Goal: Task Accomplishment & Management: Manage account settings

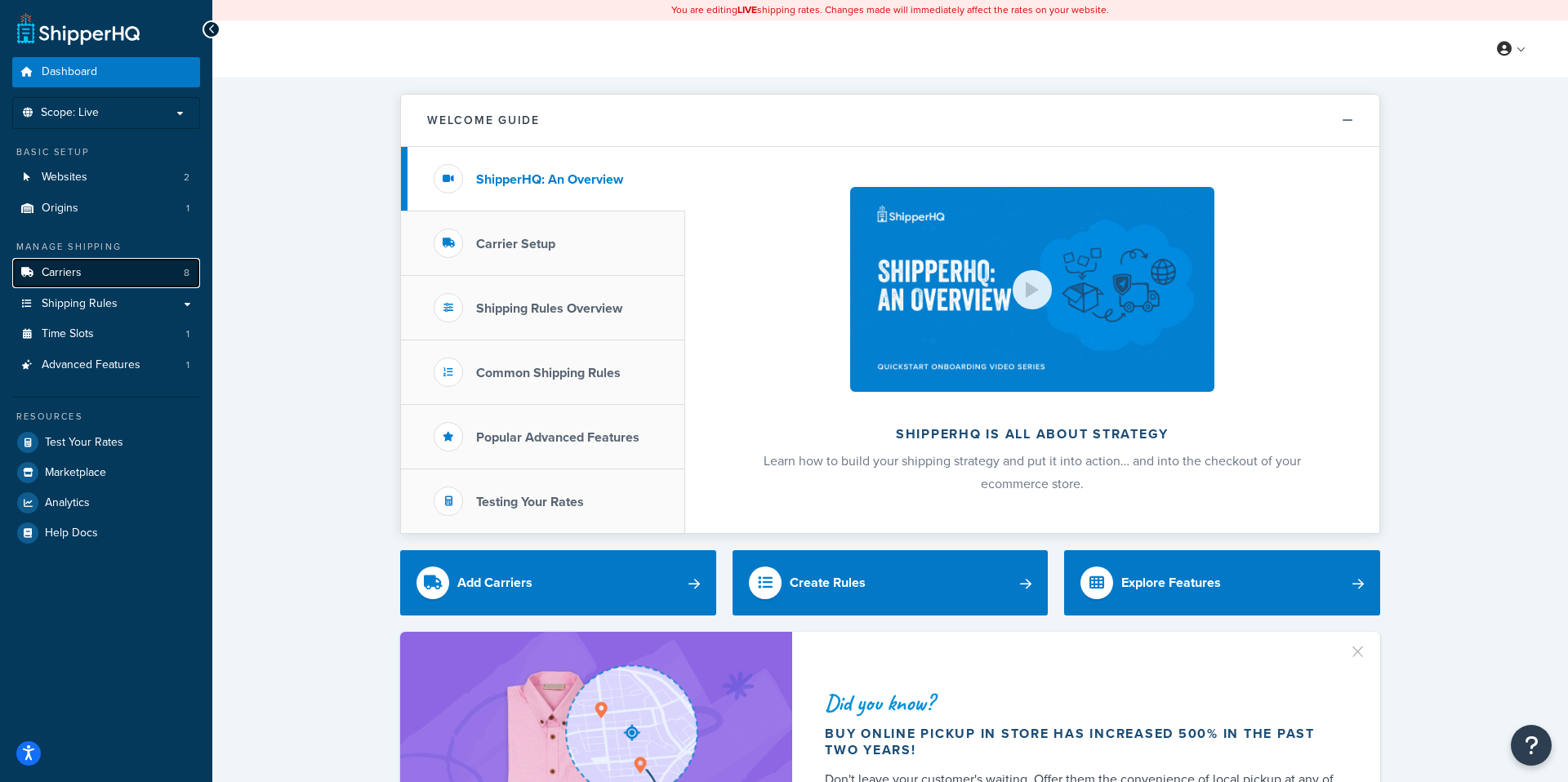
click at [119, 275] on link "Carriers 8" at bounding box center [106, 273] width 188 height 30
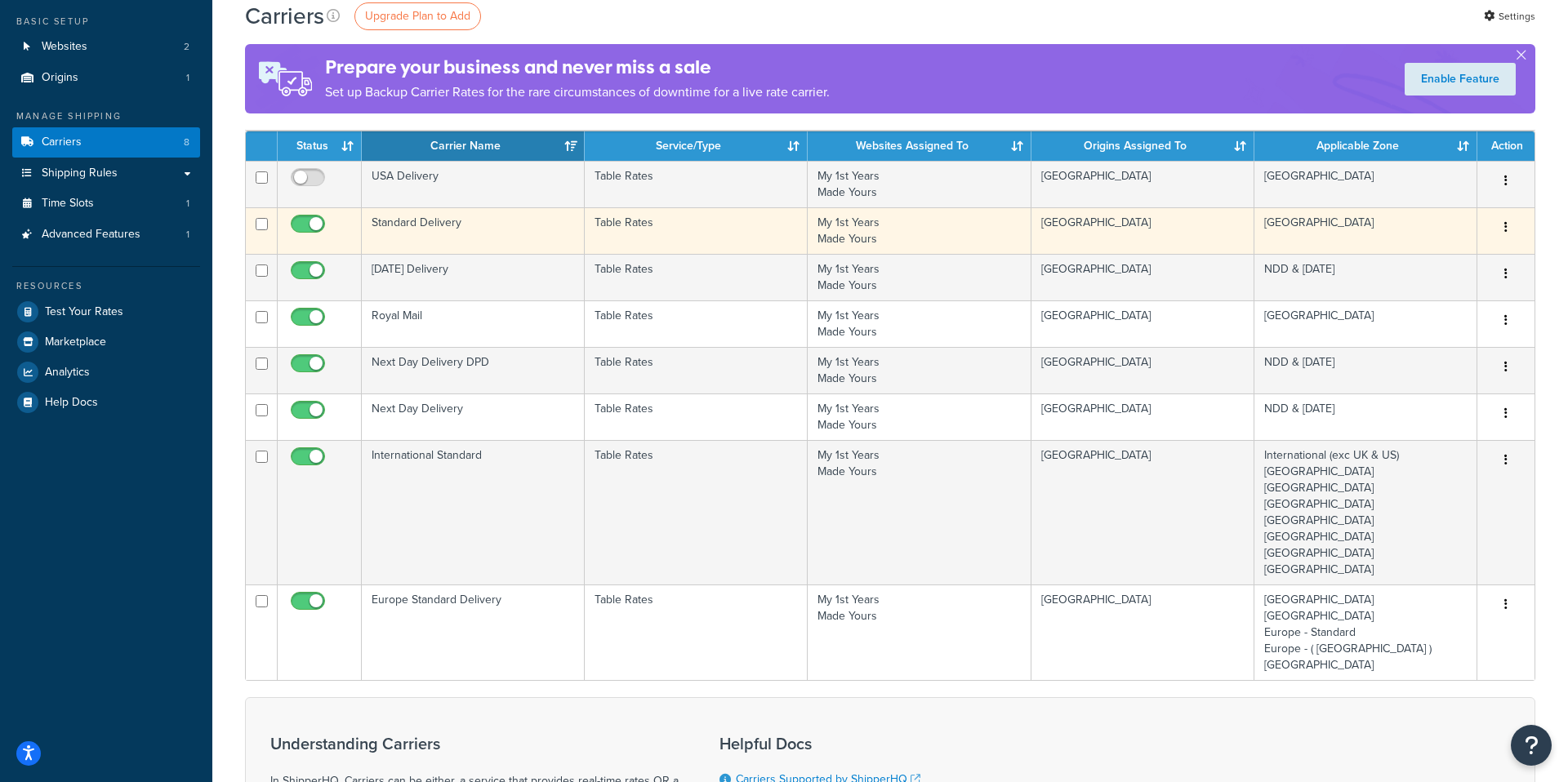
scroll to position [154, 0]
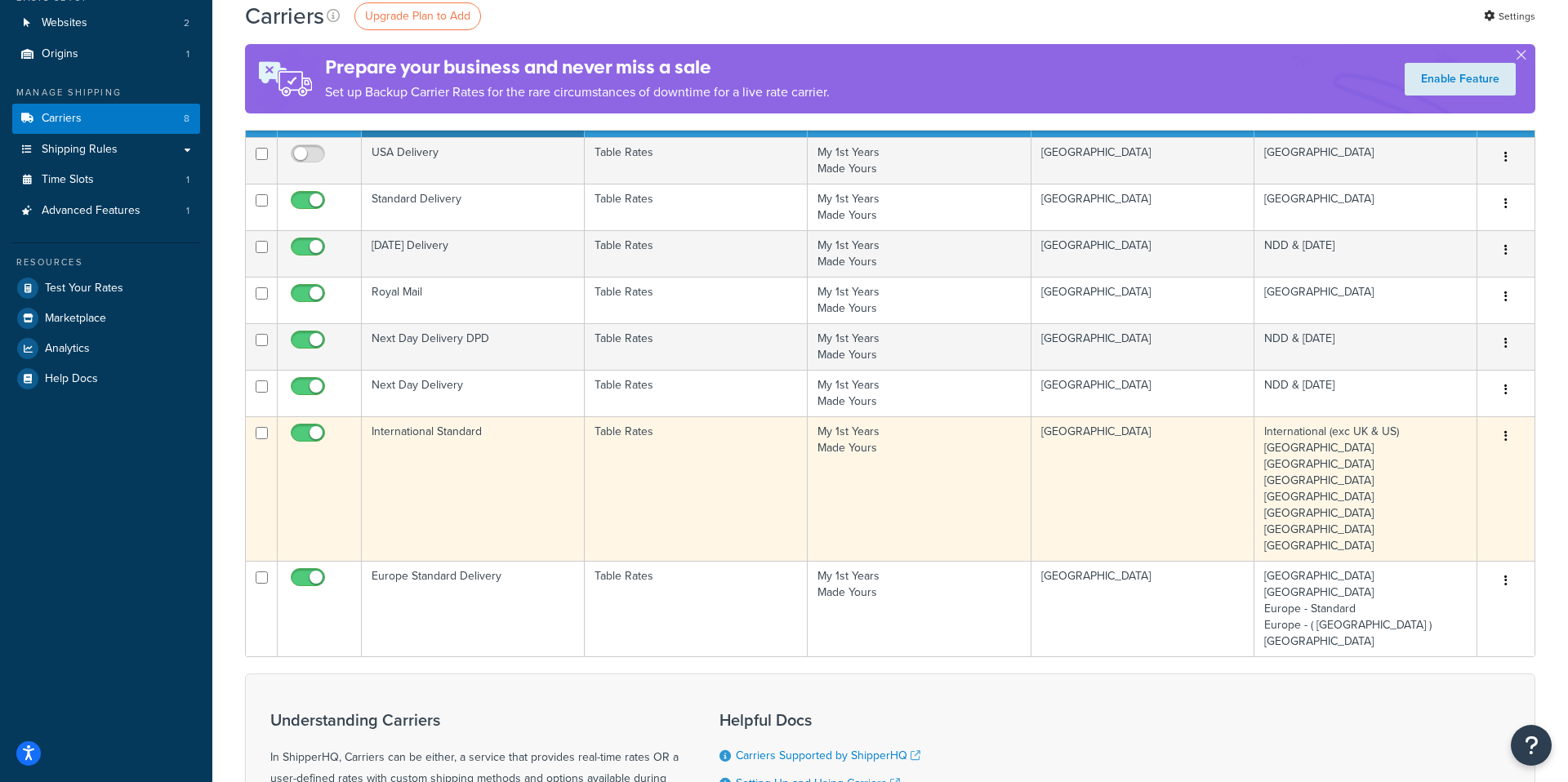
click at [497, 458] on td "International Standard" at bounding box center [473, 489] width 223 height 145
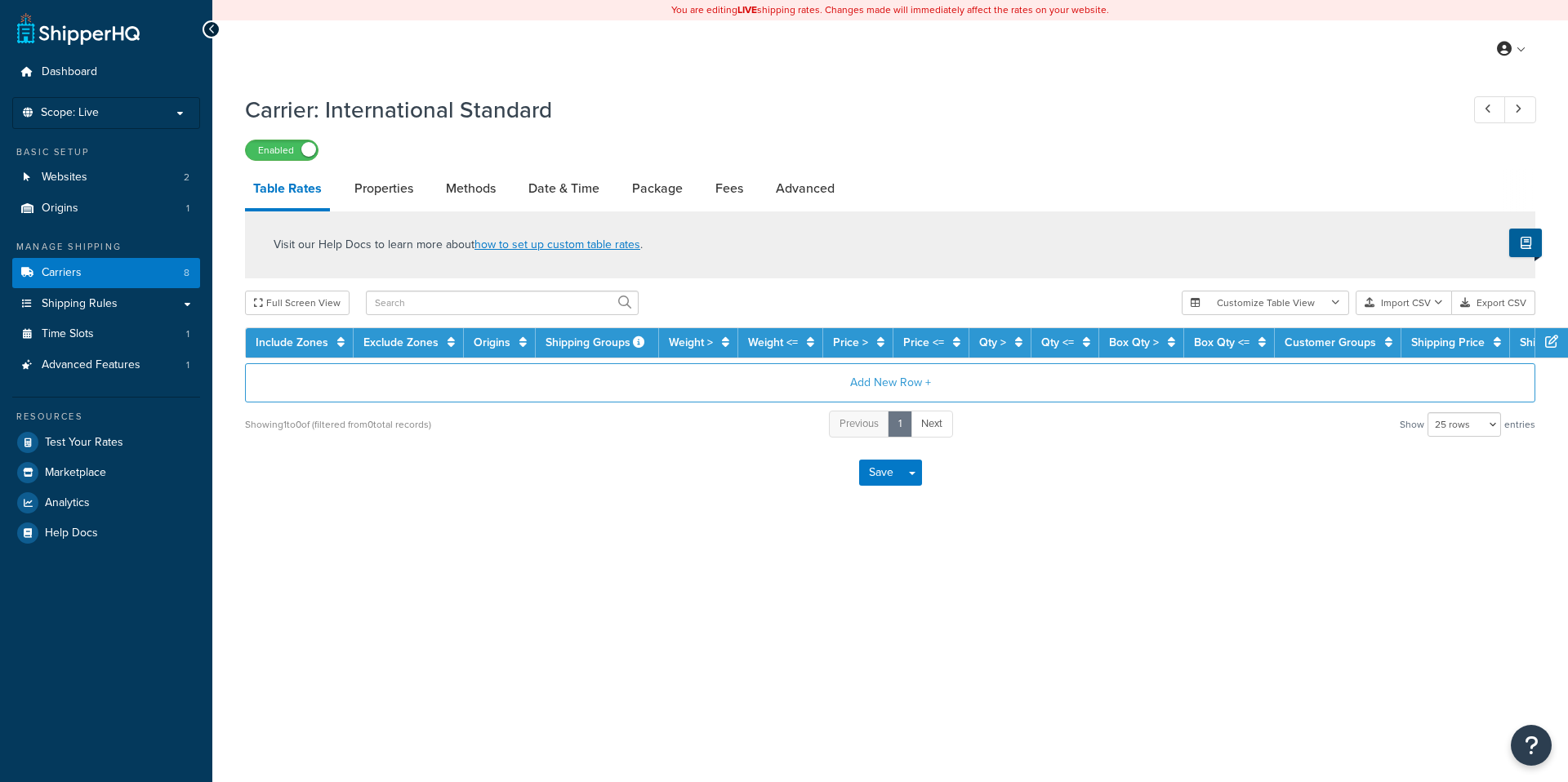
select select "25"
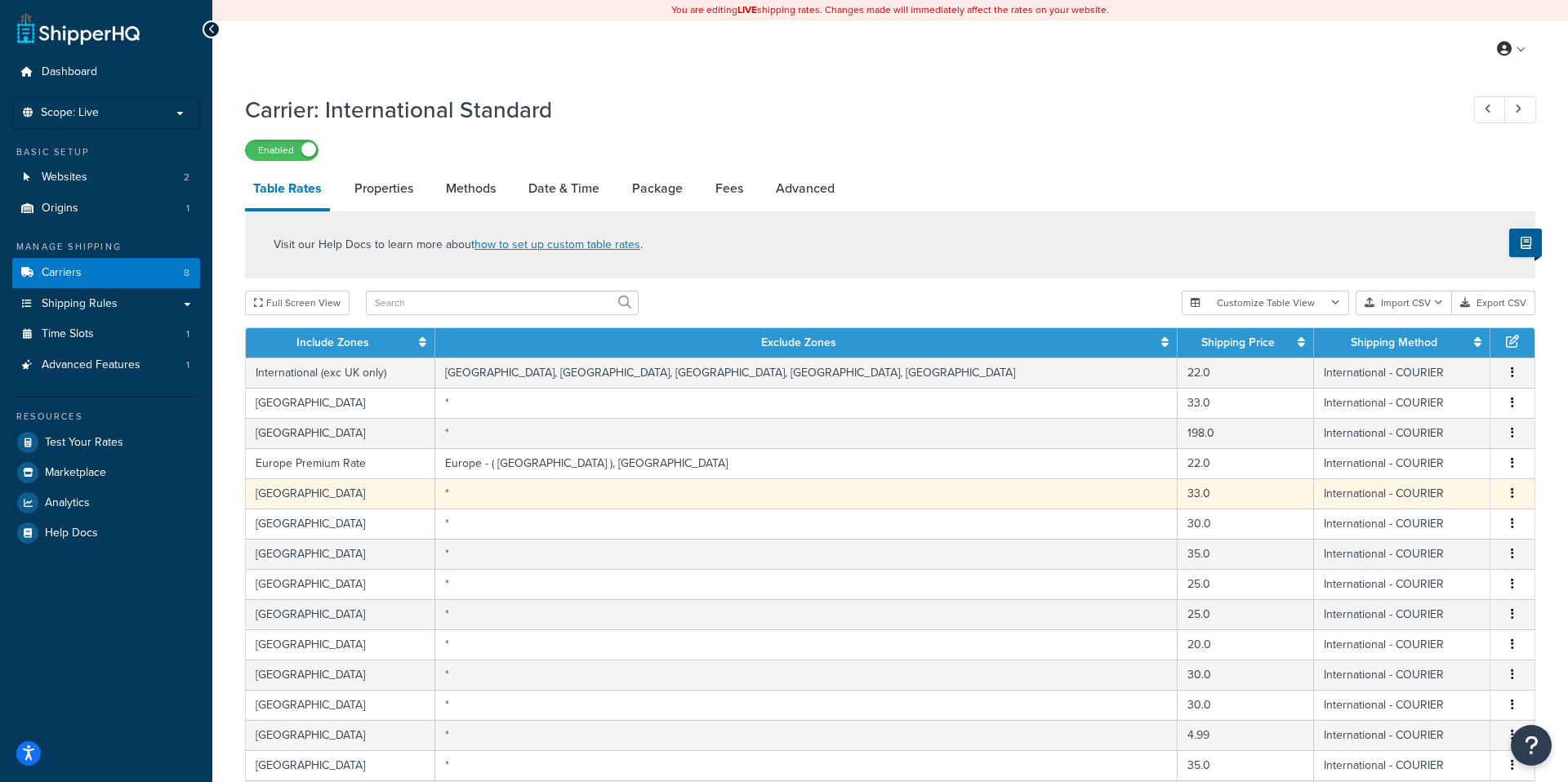
scroll to position [162, 0]
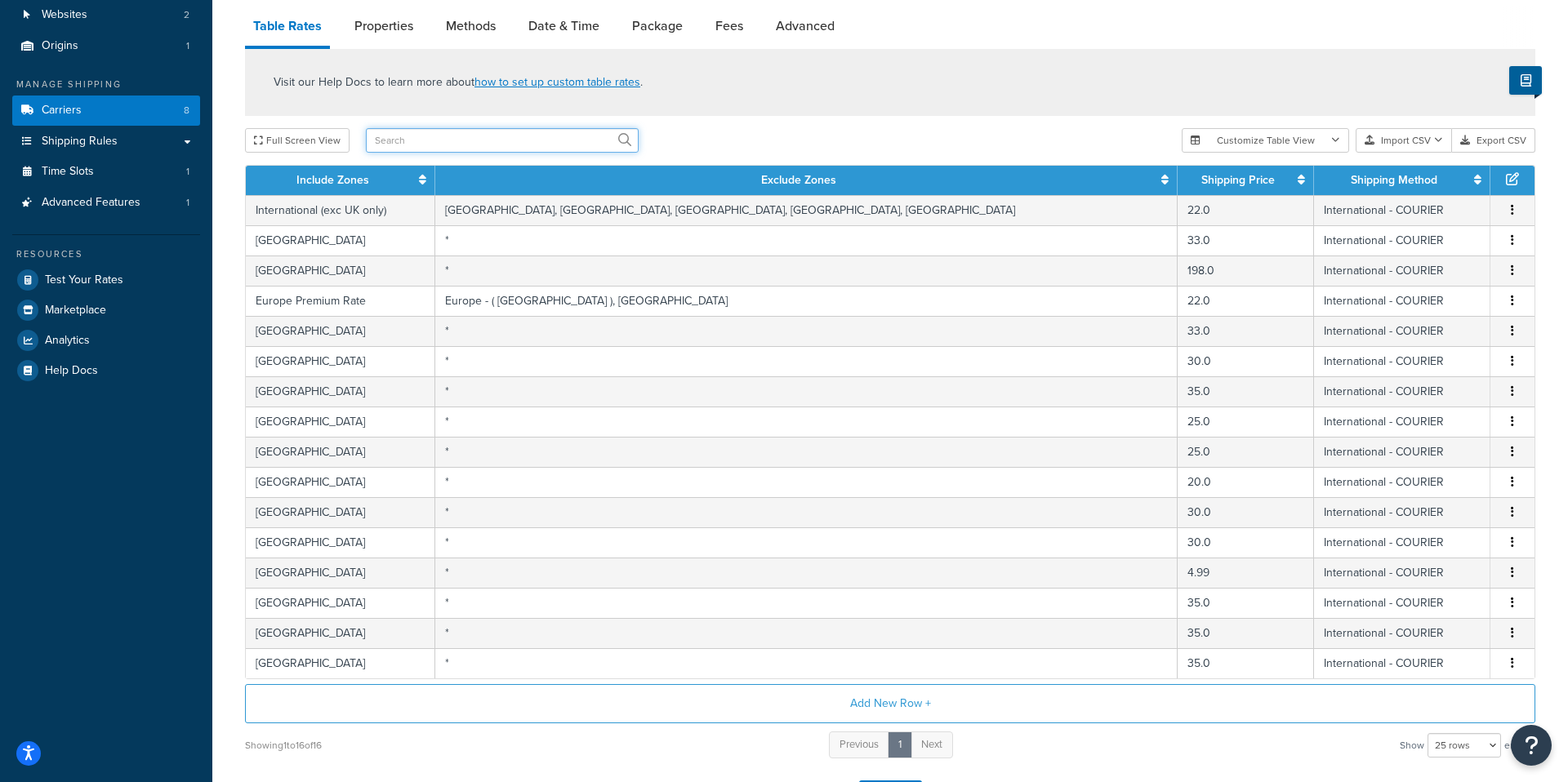
click at [430, 148] on input "text" at bounding box center [501, 140] width 273 height 25
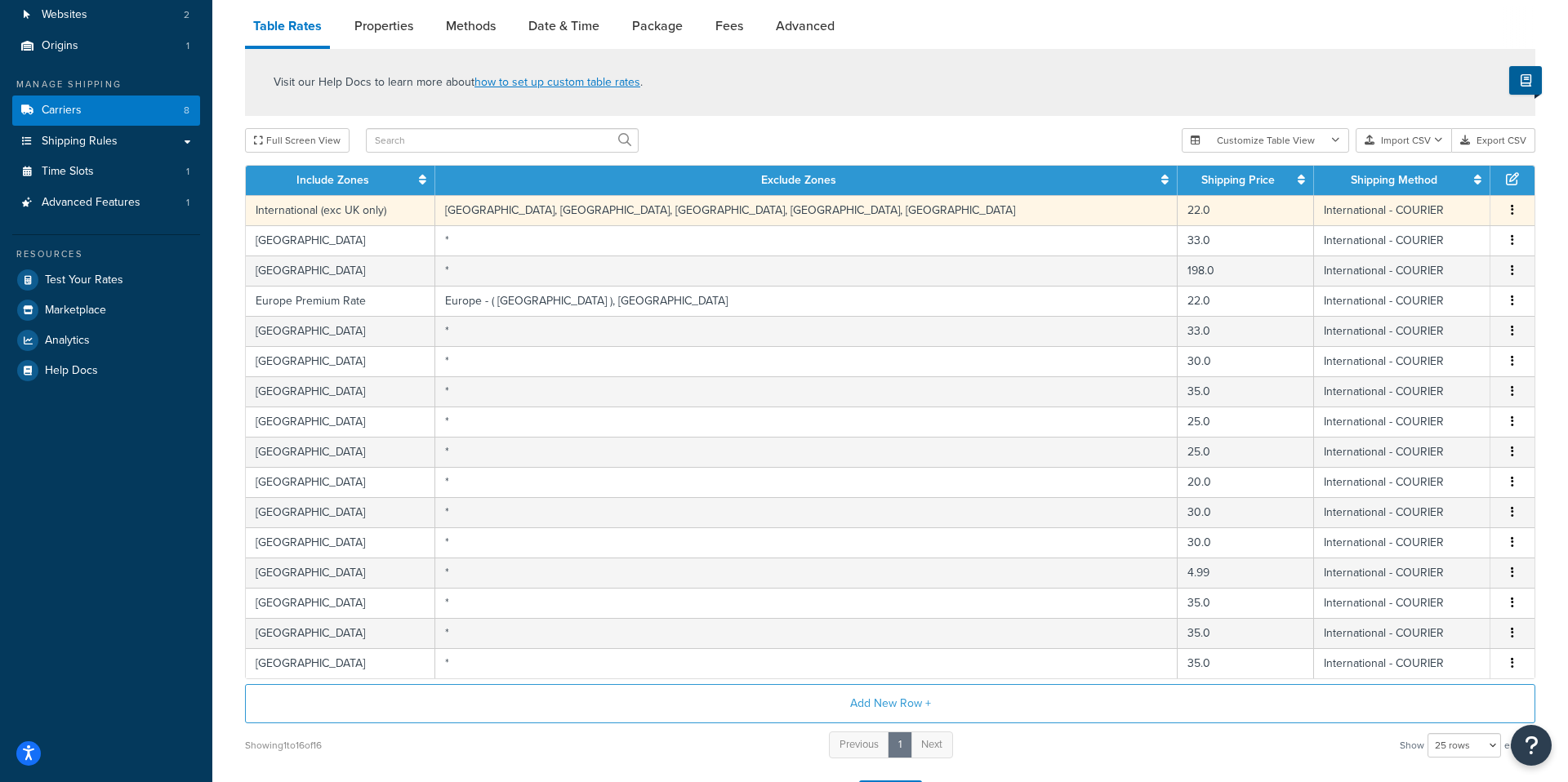
click at [436, 211] on td "International (exc UK only)" at bounding box center [341, 210] width 190 height 30
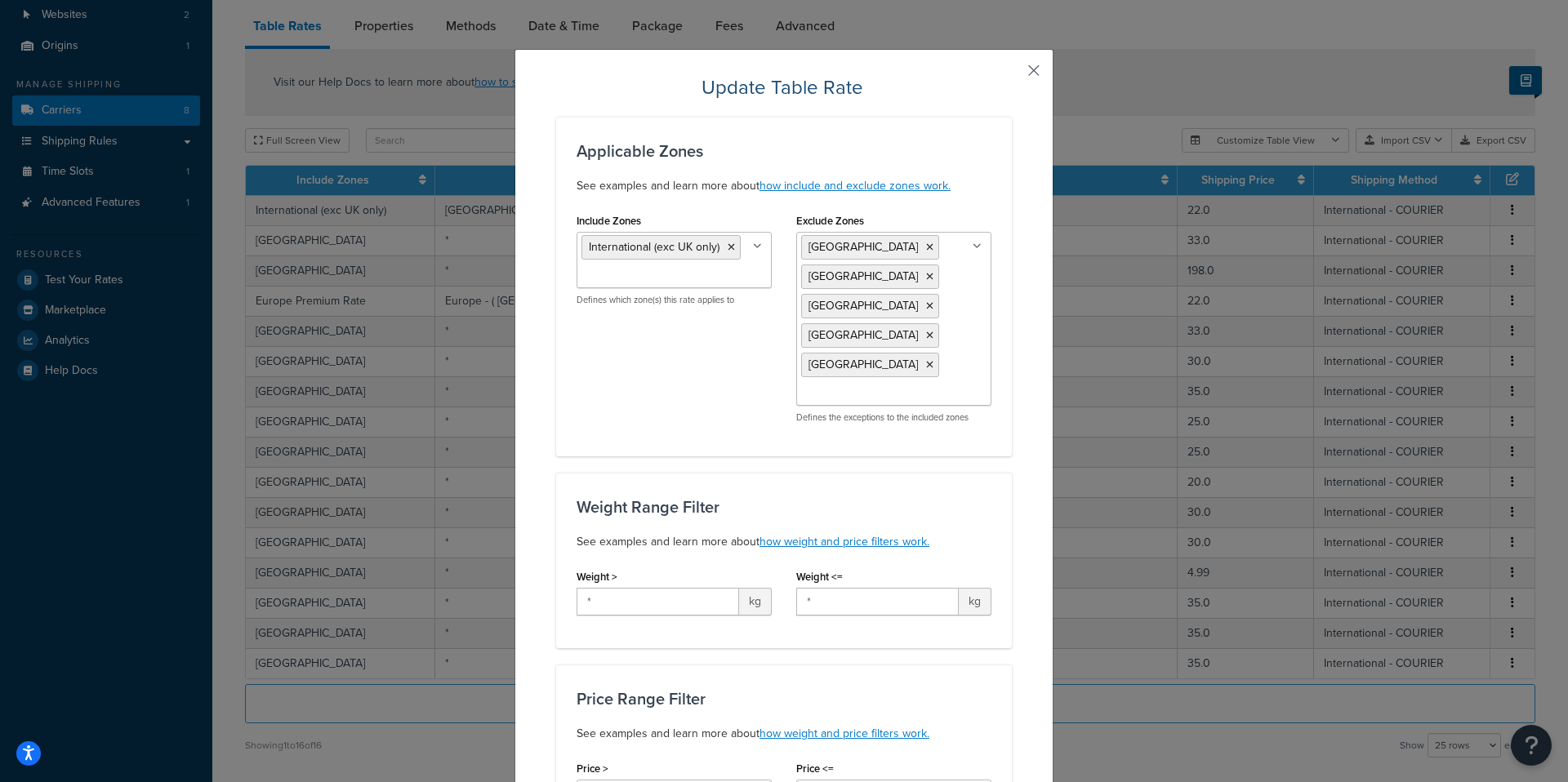
click at [1012, 75] on button "button" at bounding box center [1010, 77] width 4 height 4
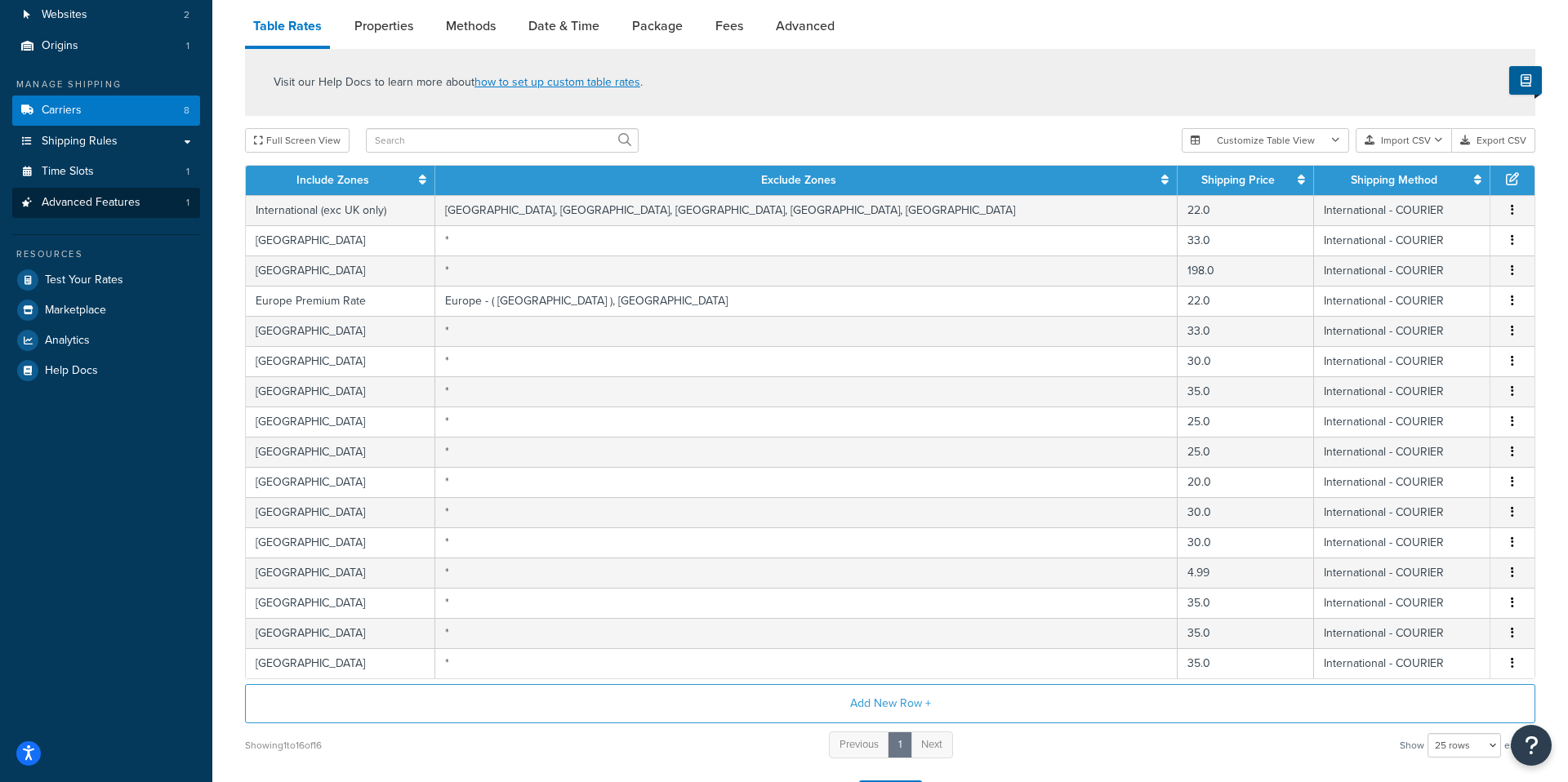
scroll to position [0, 0]
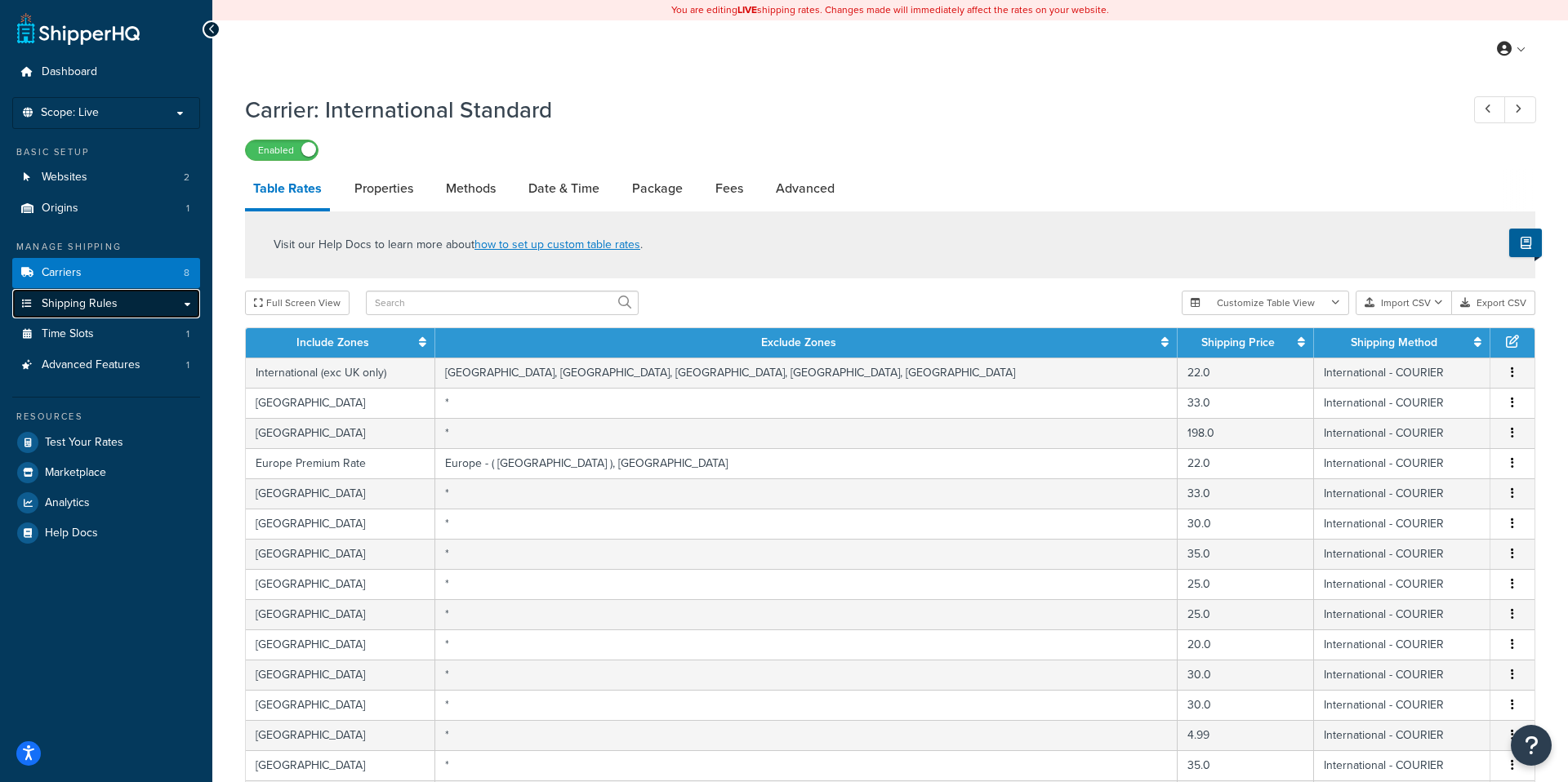
click at [96, 305] on span "Shipping Rules" at bounding box center [79, 304] width 76 height 14
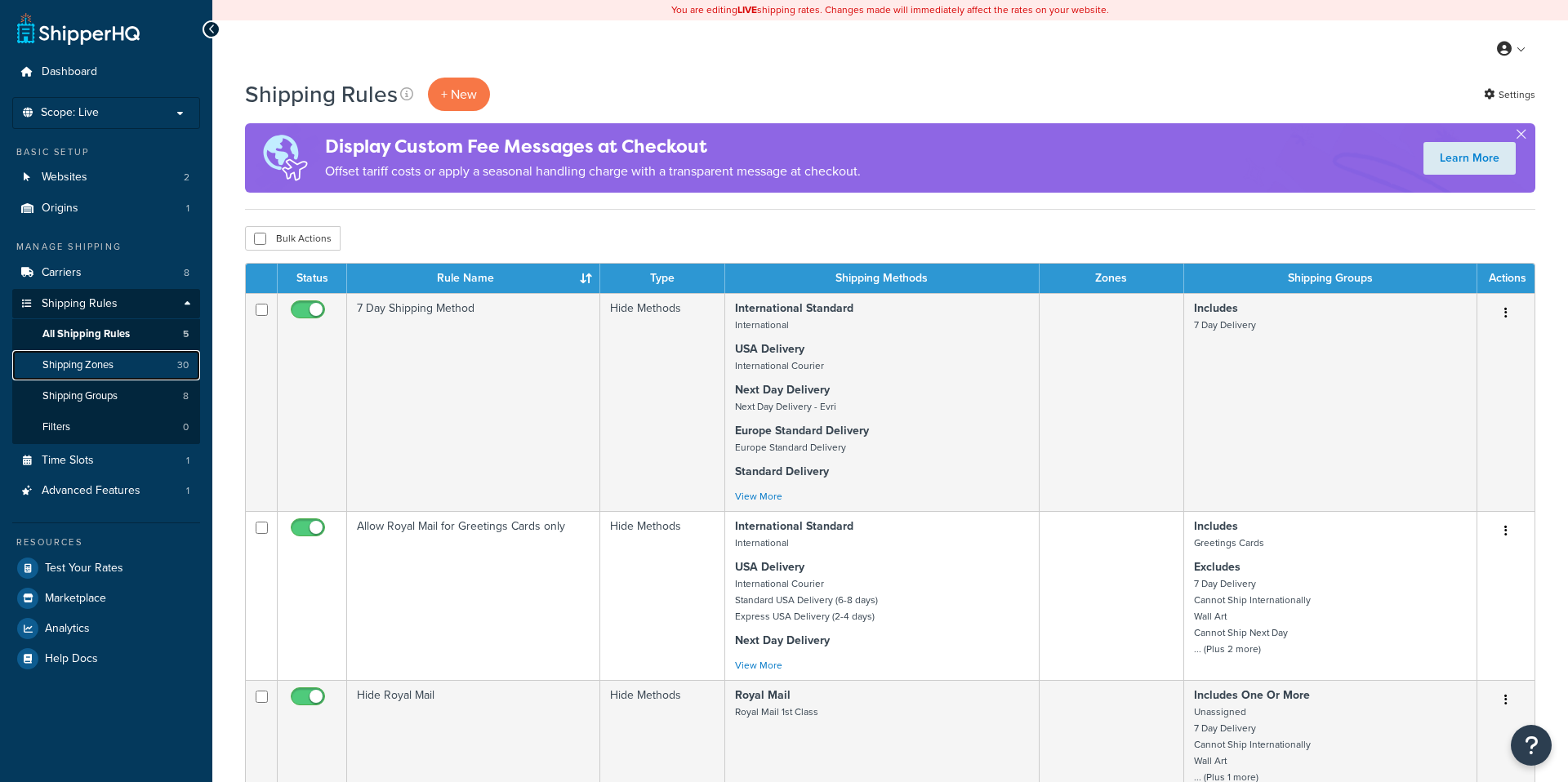
click at [114, 365] on span "Shipping Zones" at bounding box center [78, 365] width 71 height 14
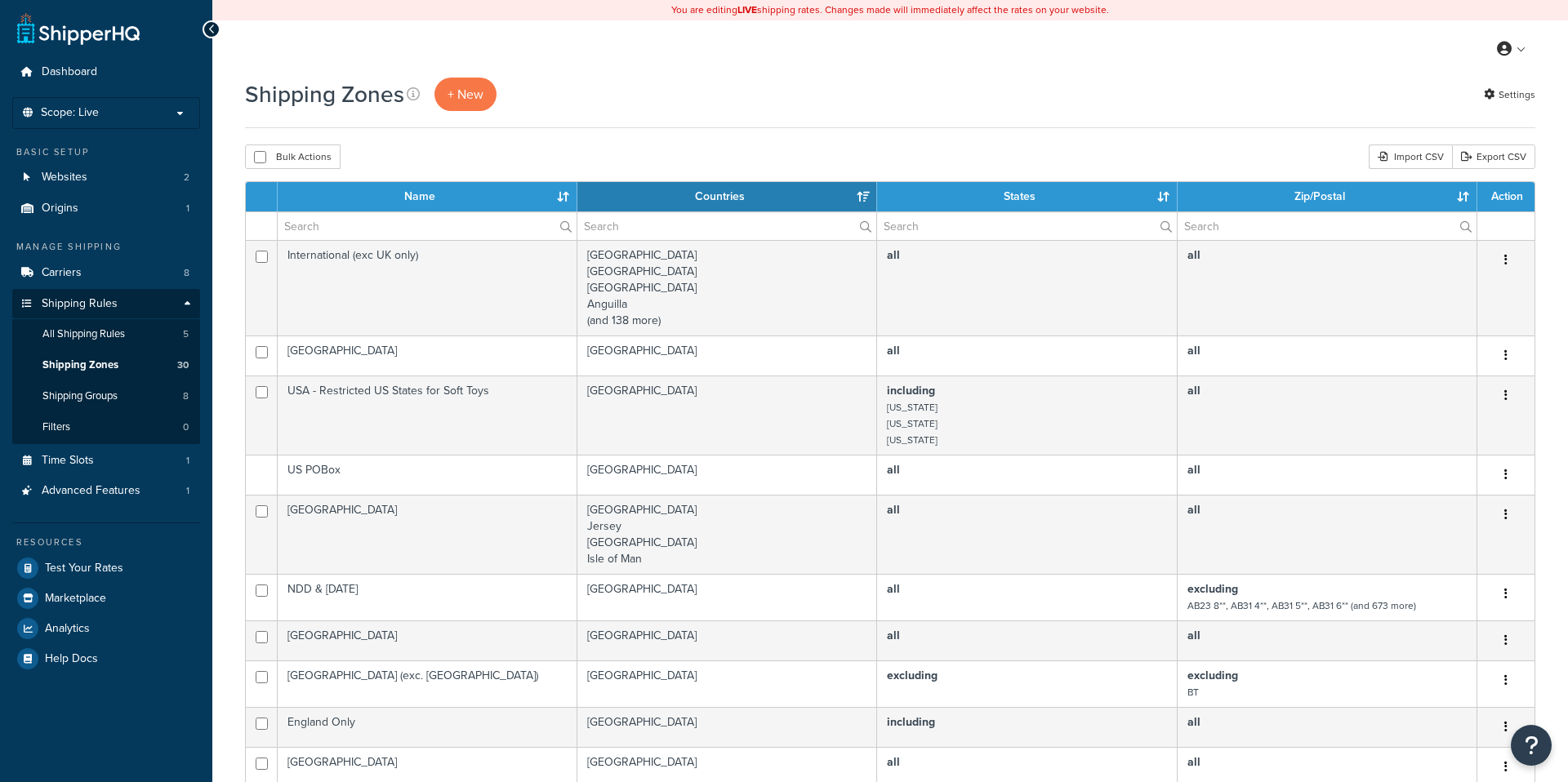
select select "15"
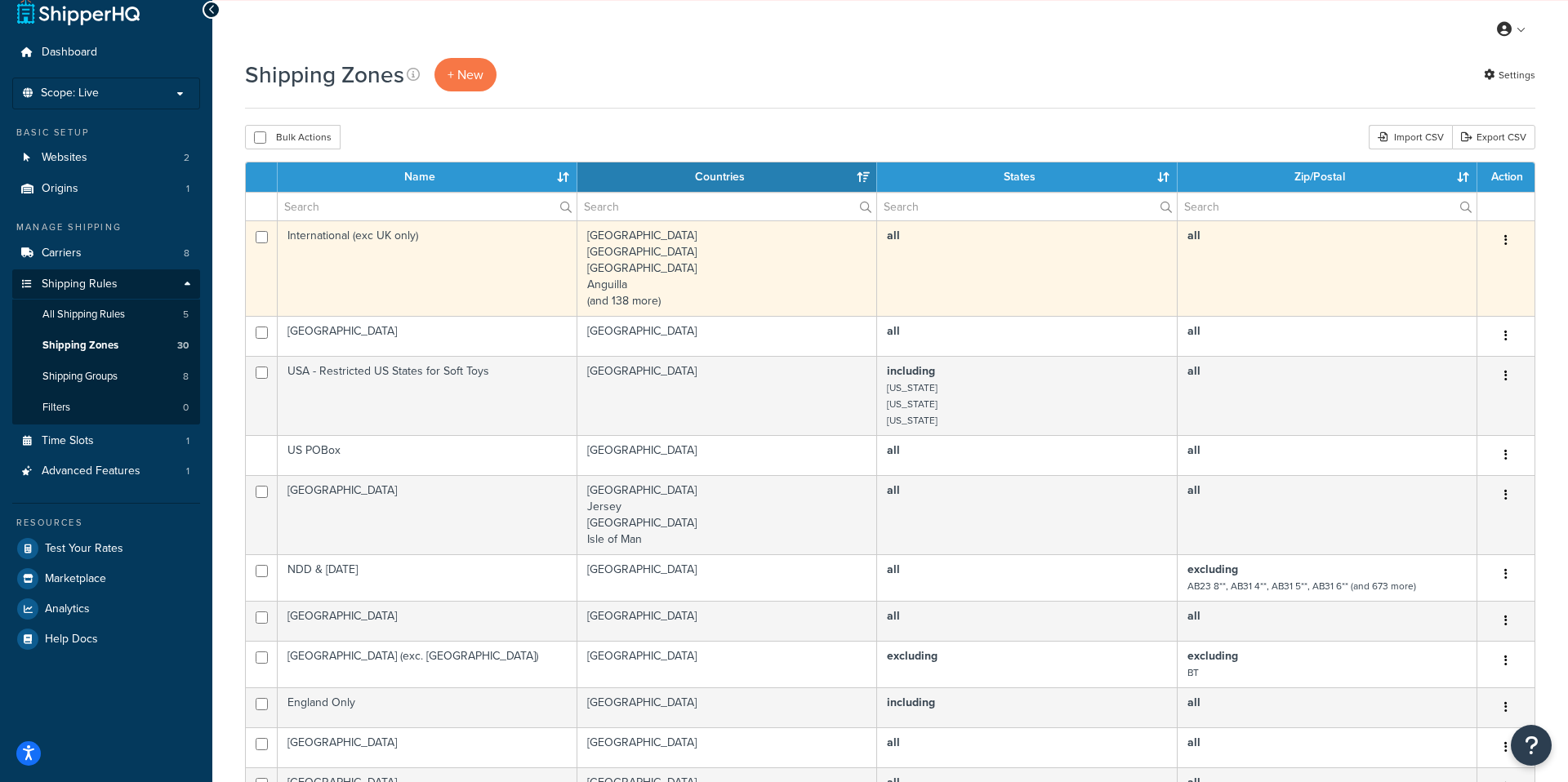
scroll to position [18, 0]
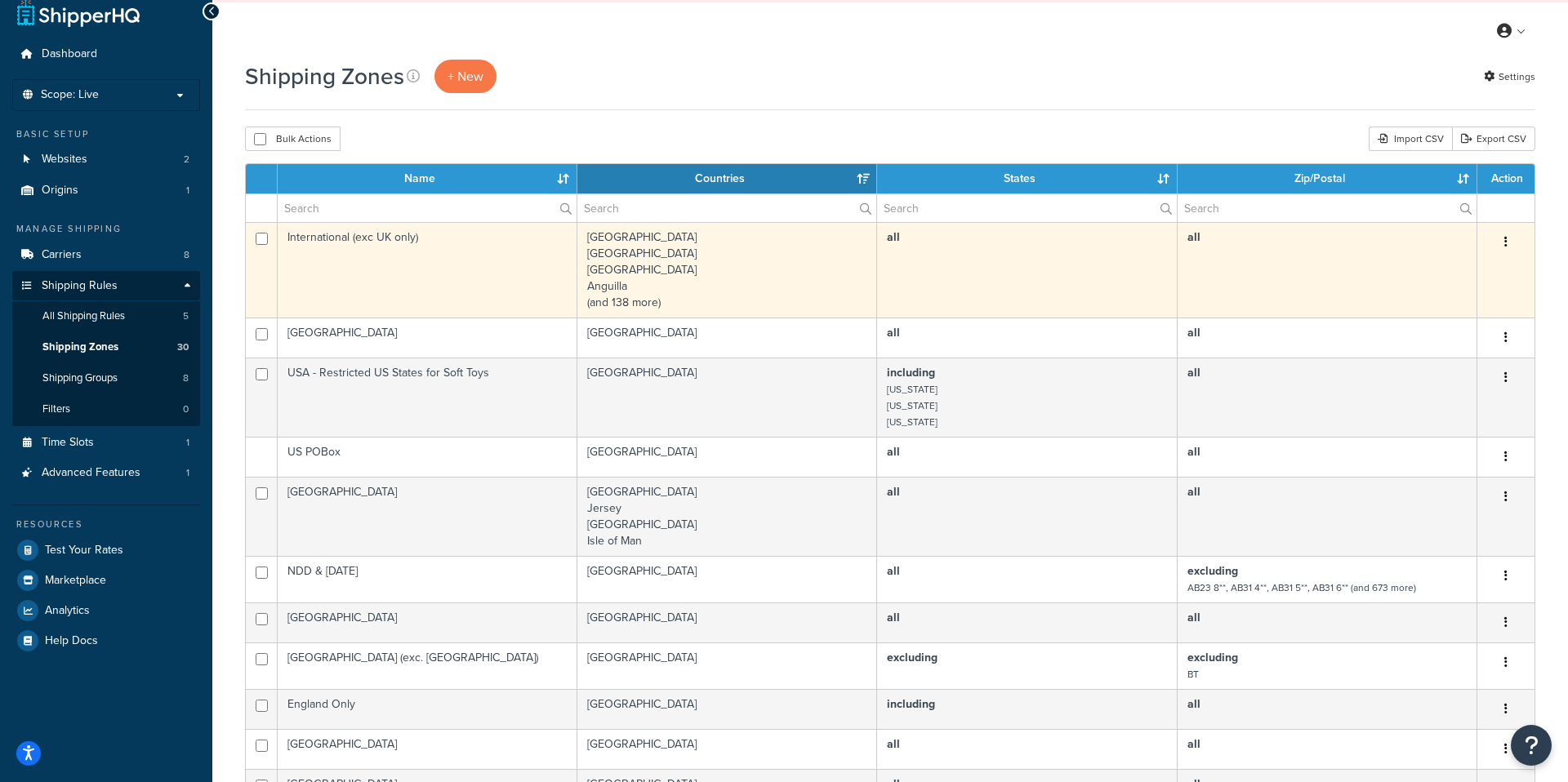
click at [497, 246] on td "International (exc UK only)" at bounding box center [428, 270] width 300 height 96
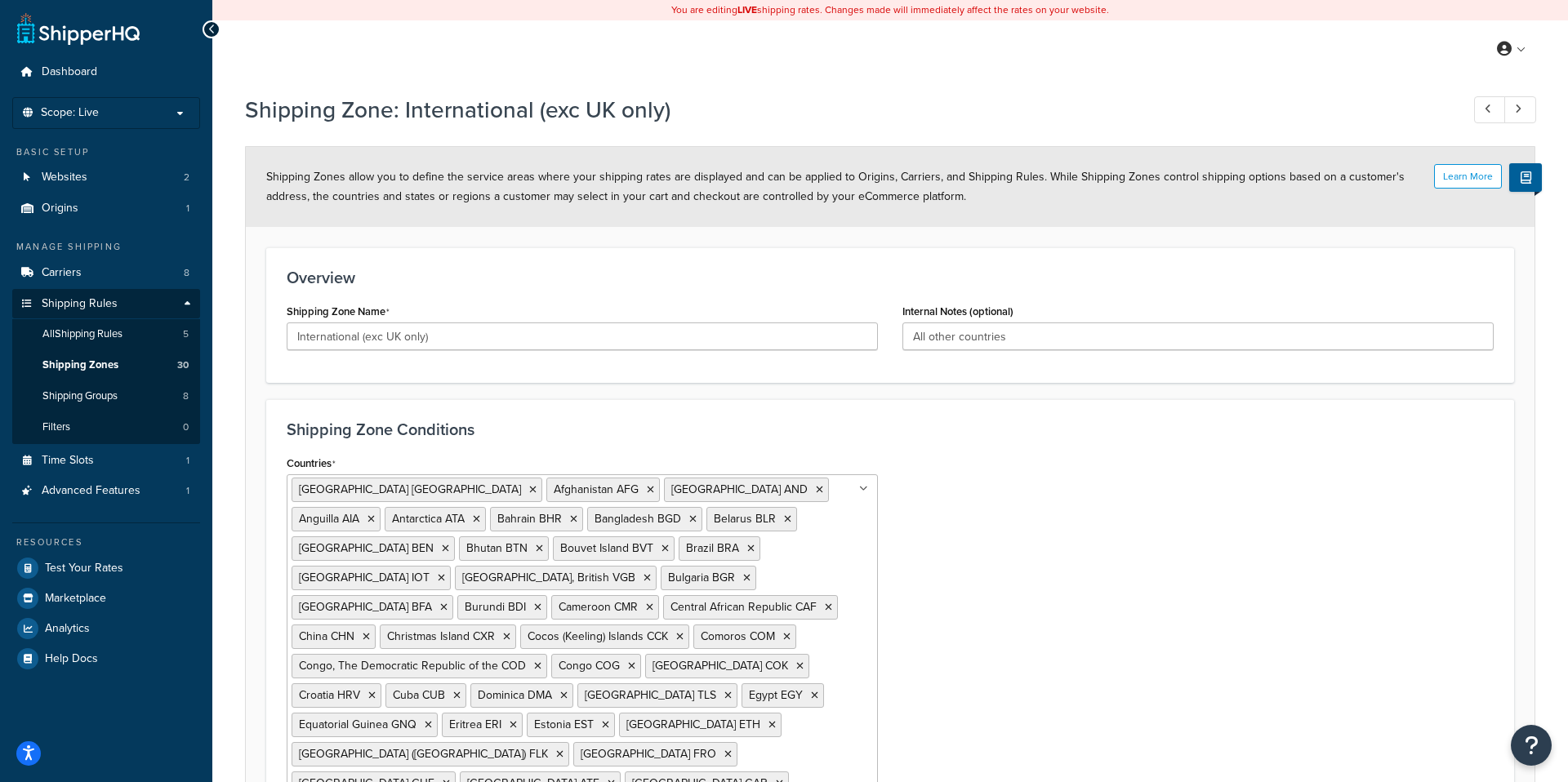
scroll to position [481, 0]
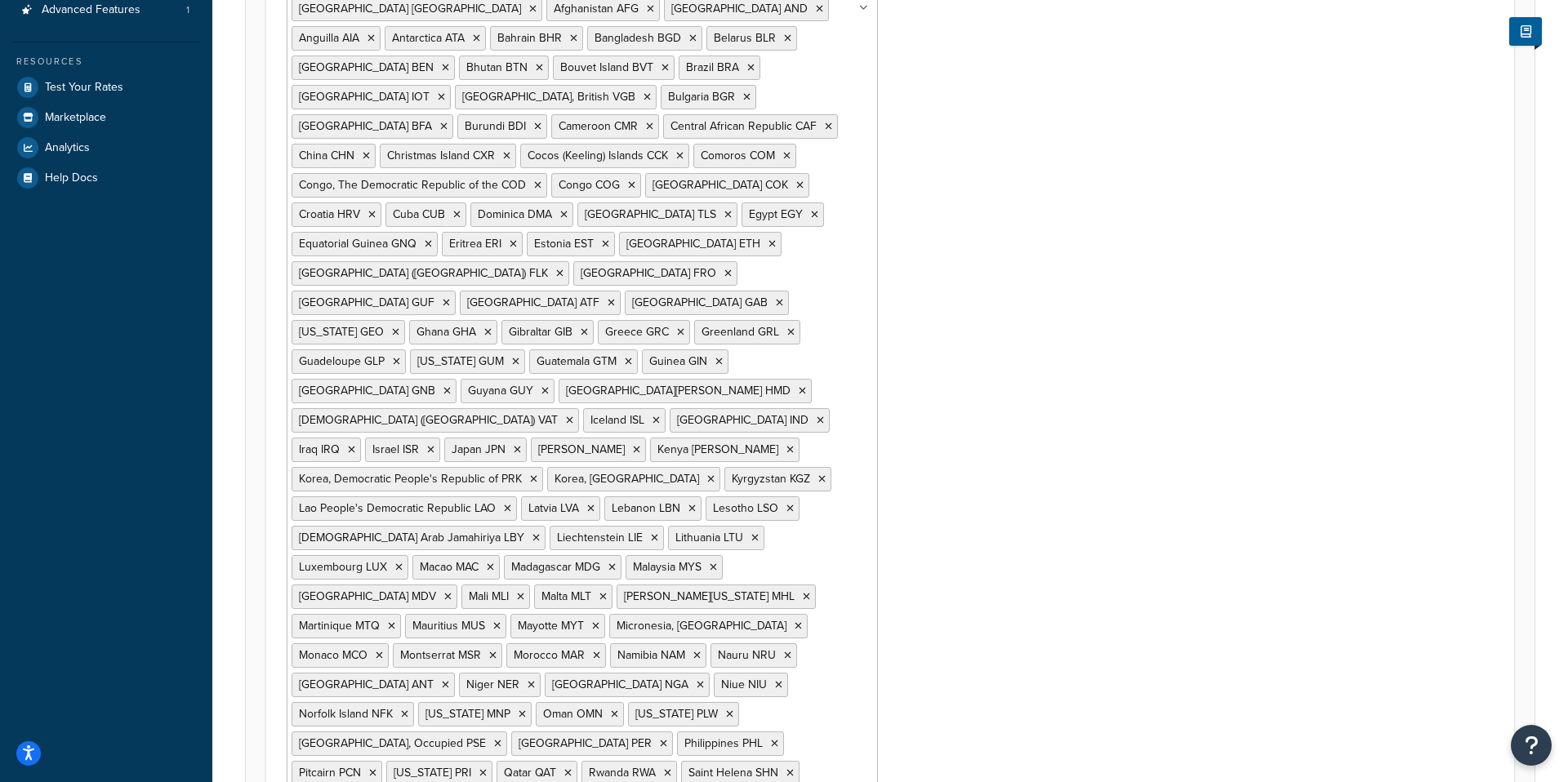
click at [1075, 156] on div "Countries [GEOGRAPHIC_DATA] [GEOGRAPHIC_DATA] [GEOGRAPHIC_DATA] [GEOGRAPHIC_DAT…" at bounding box center [890, 577] width 1232 height 1213
